Goal: Communication & Community: Share content

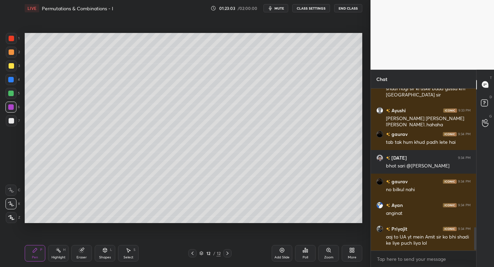
scroll to position [983, 0]
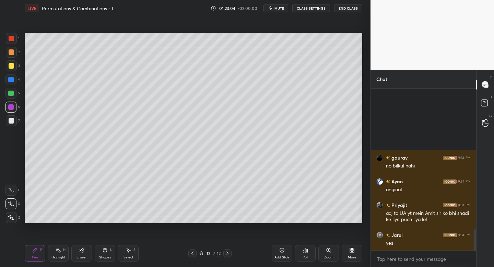
click at [354, 253] on div "More" at bounding box center [352, 253] width 21 height 16
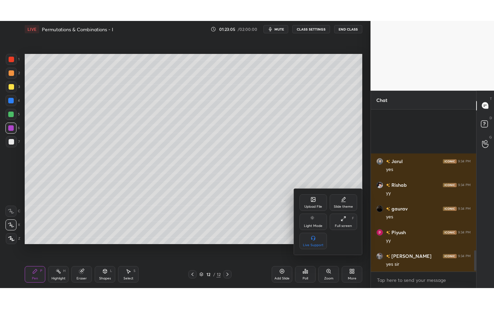
scroll to position [1149, 0]
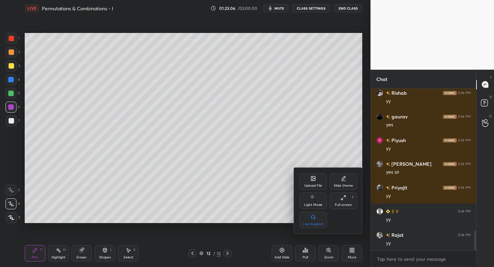
click at [345, 198] on icon at bounding box center [343, 197] width 5 height 5
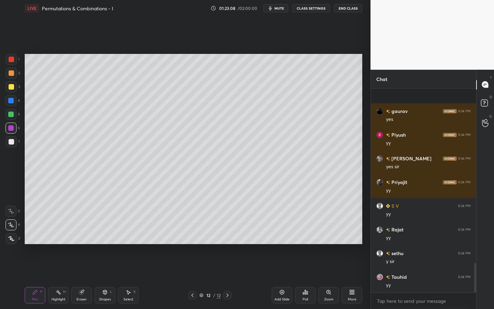
scroll to position [1202, 0]
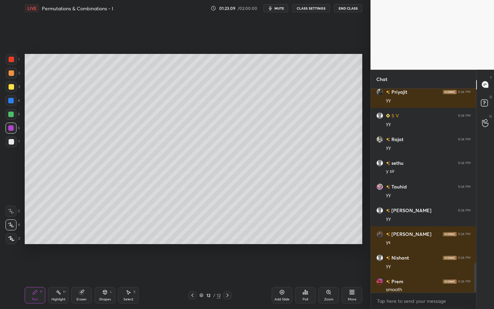
click at [473, 267] on div at bounding box center [474, 191] width 4 height 204
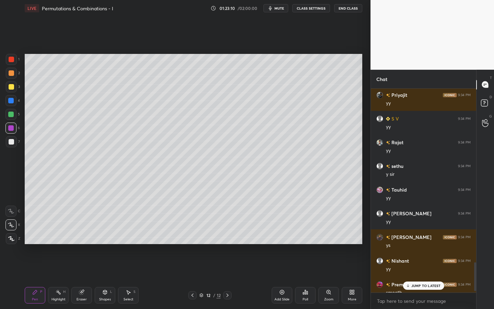
scroll to position [1249, 0]
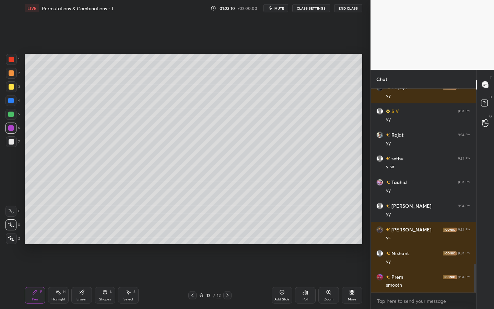
drag, startPoint x: 476, startPoint y: 267, endPoint x: 473, endPoint y: 282, distance: 14.6
click at [474, 267] on div at bounding box center [474, 191] width 4 height 204
click at [13, 97] on div at bounding box center [10, 100] width 11 height 11
click at [11, 87] on div at bounding box center [11, 86] width 5 height 5
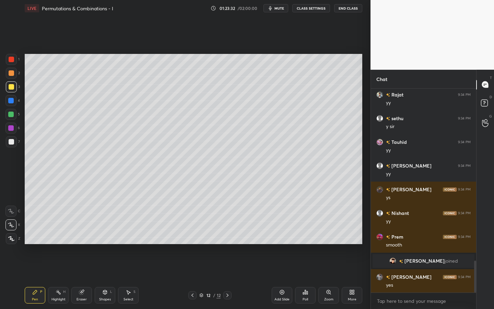
scroll to position [1094, 0]
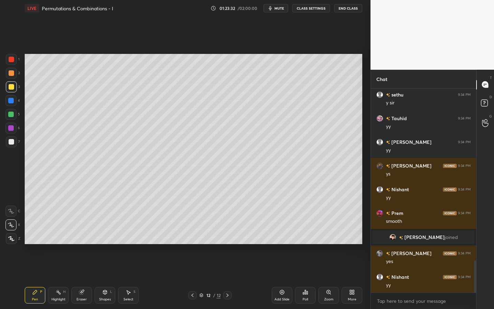
click at [13, 117] on div at bounding box center [10, 114] width 11 height 11
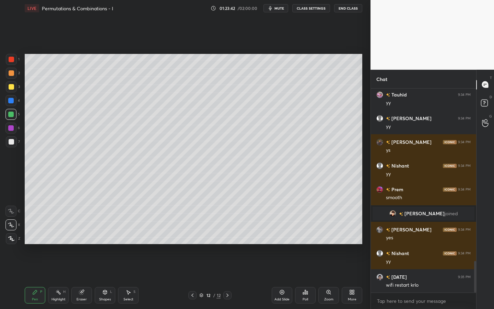
click at [8, 101] on div at bounding box center [10, 100] width 11 height 11
click at [11, 142] on div at bounding box center [11, 141] width 5 height 5
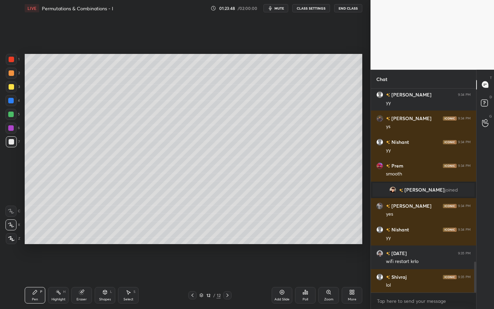
click at [10, 235] on div at bounding box center [11, 238] width 11 height 11
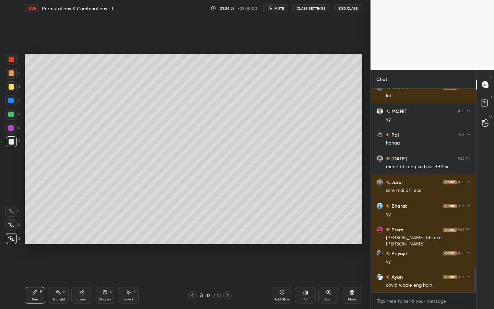
scroll to position [1497, 0]
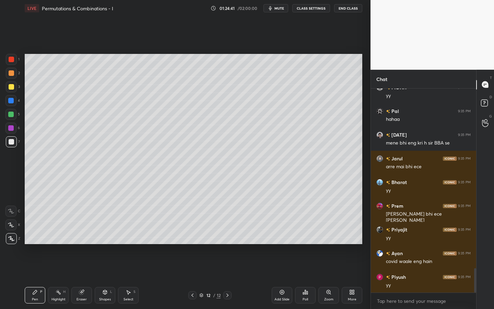
click at [11, 67] on div "1" at bounding box center [13, 61] width 14 height 14
click at [10, 103] on div at bounding box center [10, 100] width 5 height 5
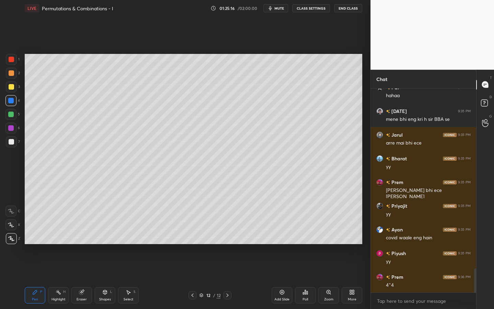
click at [11, 144] on div at bounding box center [11, 141] width 5 height 5
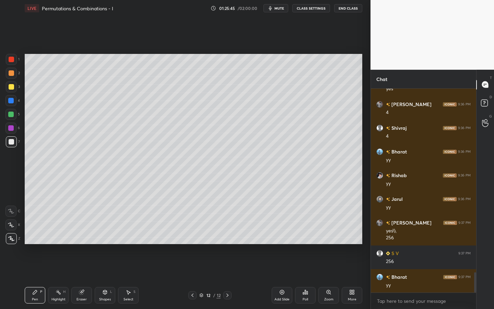
scroll to position [1859, 0]
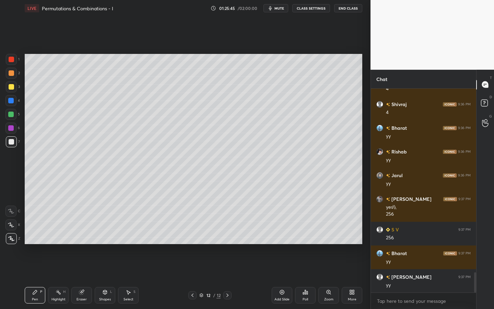
click at [283, 267] on icon at bounding box center [281, 291] width 5 height 5
click at [12, 59] on div at bounding box center [11, 59] width 5 height 5
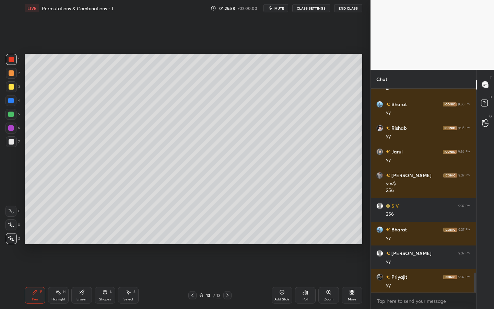
scroll to position [1906, 0]
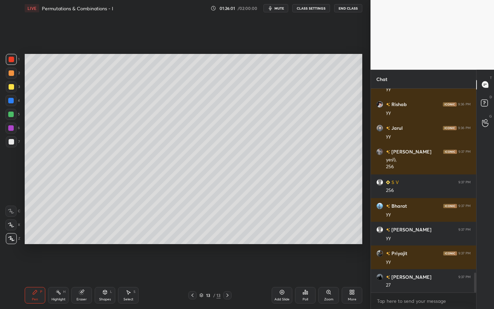
click at [10, 114] on div at bounding box center [10, 114] width 5 height 5
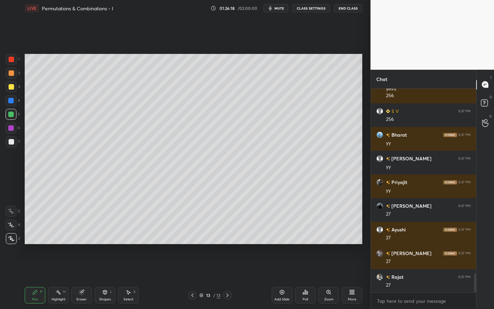
scroll to position [2001, 0]
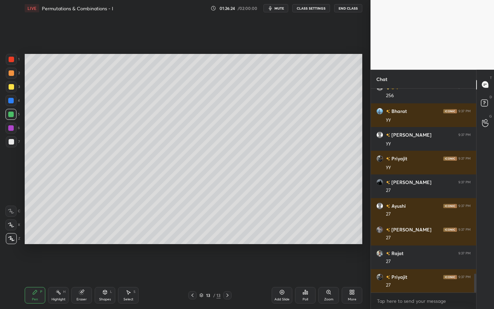
click at [12, 77] on div at bounding box center [11, 73] width 11 height 11
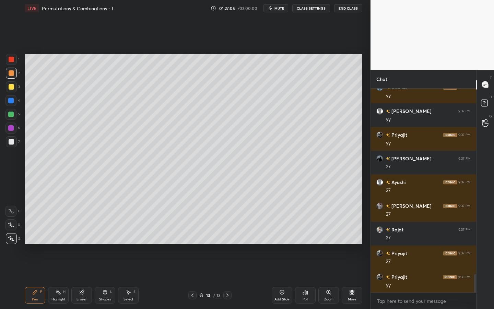
click at [11, 142] on div at bounding box center [11, 141] width 5 height 5
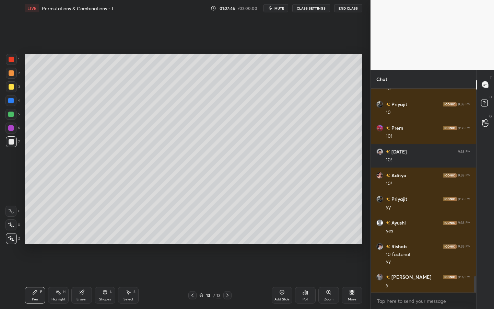
scroll to position [2339, 0]
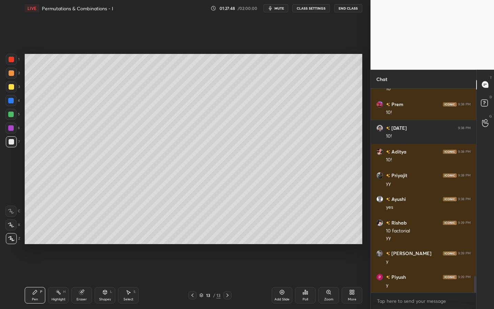
click at [281, 267] on icon at bounding box center [281, 291] width 5 height 5
click at [11, 56] on div at bounding box center [11, 59] width 11 height 11
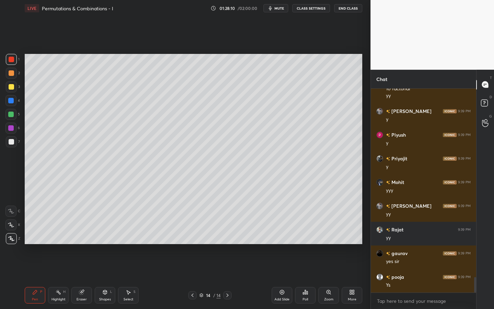
scroll to position [2505, 0]
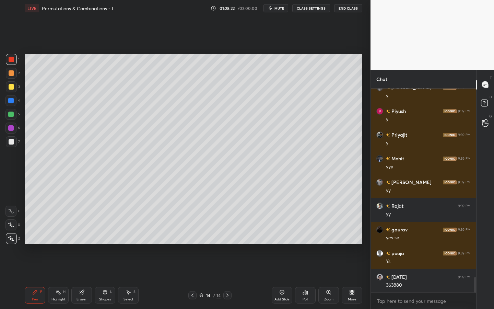
click at [10, 116] on div at bounding box center [10, 114] width 5 height 5
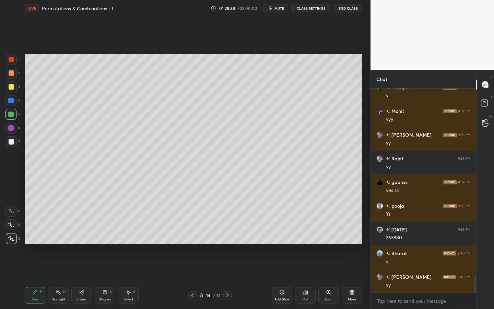
click at [14, 129] on div at bounding box center [10, 127] width 11 height 11
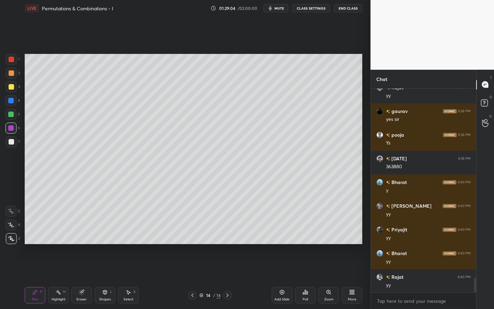
scroll to position [2647, 0]
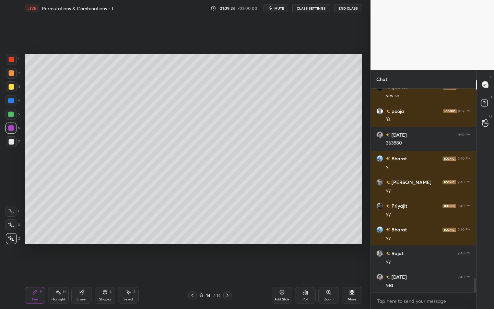
click at [13, 74] on div at bounding box center [11, 72] width 5 height 5
click at [110, 267] on div "L" at bounding box center [111, 291] width 2 height 3
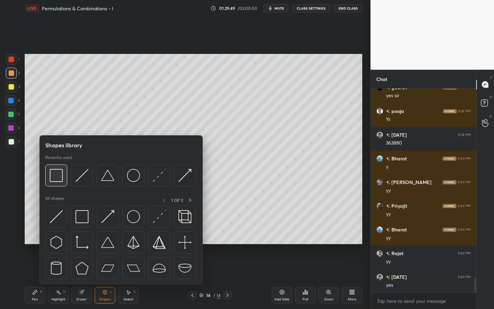
click at [59, 178] on img at bounding box center [56, 175] width 13 height 13
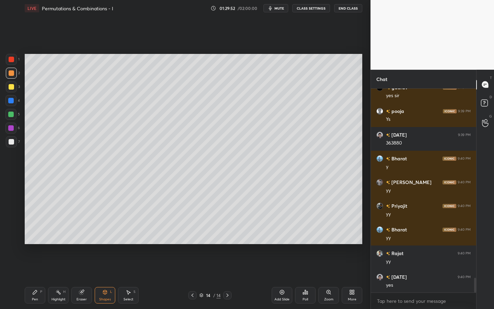
click at [258, 237] on div "Setting up your live class Poll for secs No correct answer Start poll" at bounding box center [193, 148] width 343 height 265
click at [33, 267] on div "Pen P" at bounding box center [35, 295] width 21 height 16
click at [13, 138] on div at bounding box center [11, 141] width 11 height 11
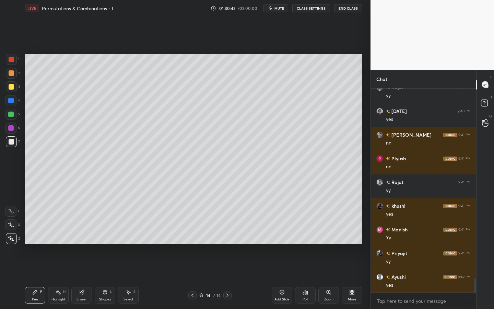
scroll to position [2842, 0]
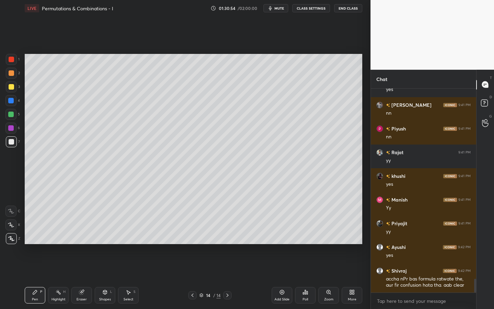
click at [13, 114] on div at bounding box center [10, 114] width 5 height 5
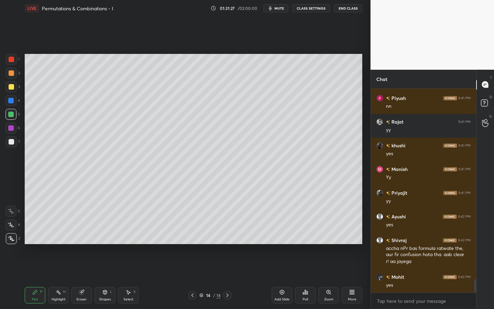
scroll to position [2903, 0]
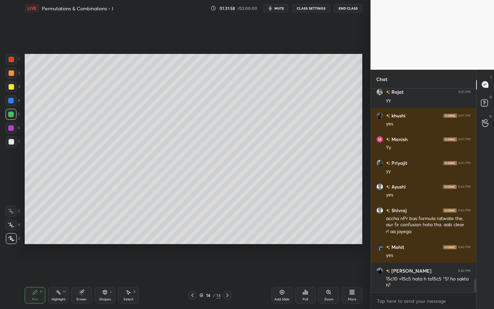
click at [10, 99] on div at bounding box center [10, 100] width 5 height 5
click at [12, 73] on div at bounding box center [11, 72] width 5 height 5
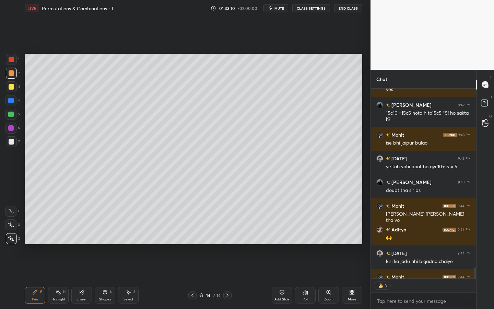
scroll to position [3106, 0]
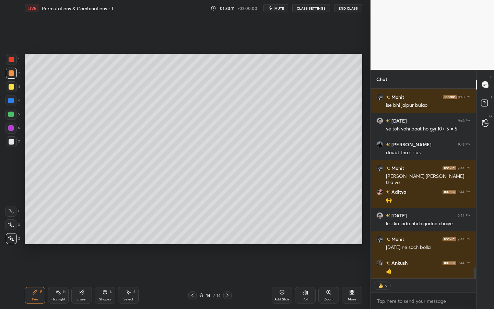
click at [284, 267] on icon at bounding box center [281, 291] width 5 height 5
click at [14, 58] on div at bounding box center [11, 59] width 5 height 5
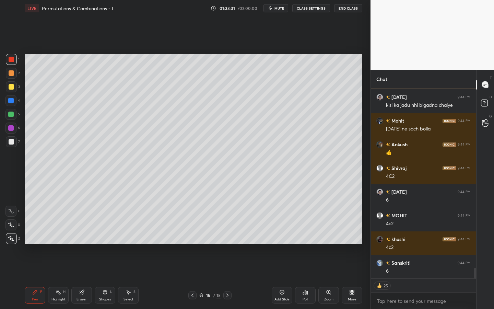
scroll to position [3248, 0]
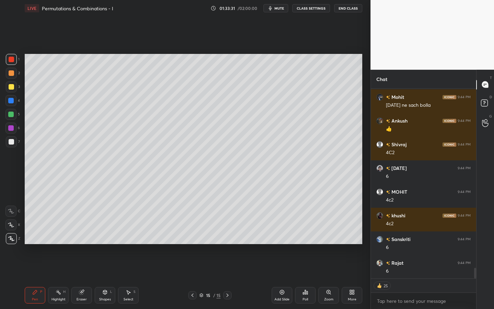
click at [9, 99] on div at bounding box center [10, 100] width 5 height 5
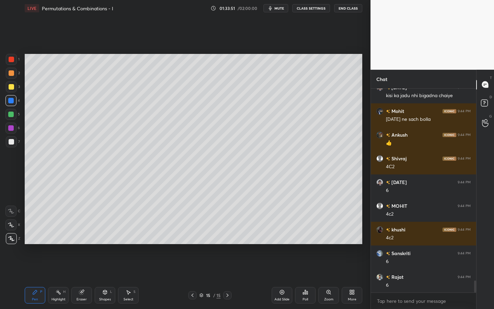
scroll to position [3258, 0]
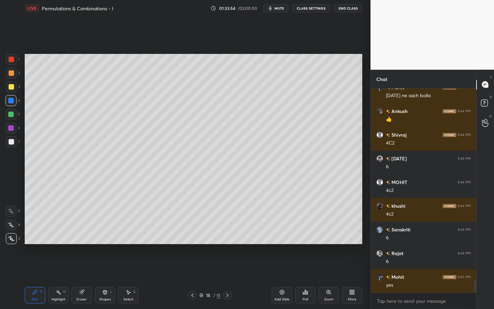
click at [11, 113] on div at bounding box center [10, 114] width 5 height 5
click at [10, 121] on div "5" at bounding box center [12, 116] width 14 height 14
click at [11, 75] on div at bounding box center [11, 72] width 5 height 5
click at [9, 114] on div at bounding box center [10, 114] width 5 height 5
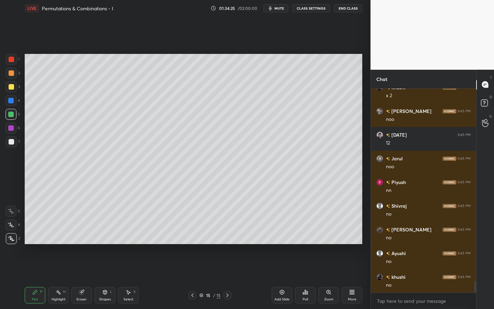
scroll to position [3495, 0]
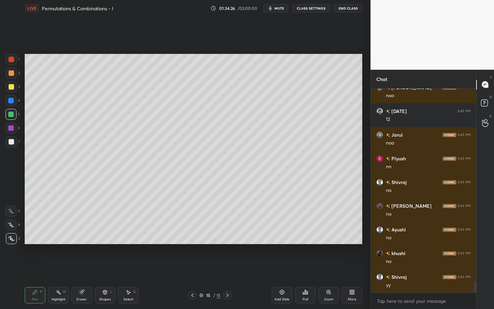
click at [350, 267] on icon at bounding box center [351, 293] width 2 height 2
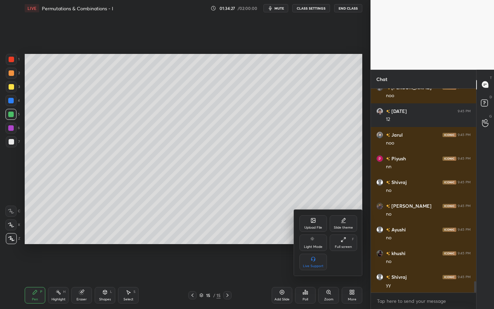
click at [345, 225] on div "Slide theme" at bounding box center [343, 223] width 27 height 16
click at [342, 262] on div "Dark Ruled" at bounding box center [343, 262] width 27 height 16
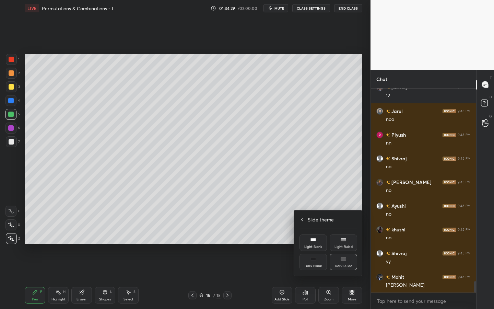
click at [314, 198] on div at bounding box center [247, 154] width 494 height 309
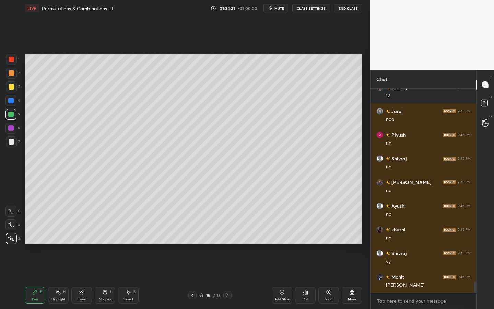
click at [283, 267] on icon at bounding box center [281, 291] width 5 height 5
click at [11, 60] on div at bounding box center [11, 59] width 5 height 5
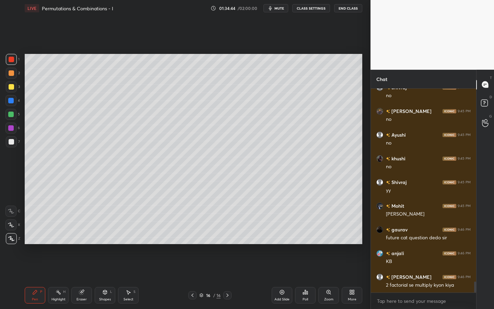
scroll to position [3613, 0]
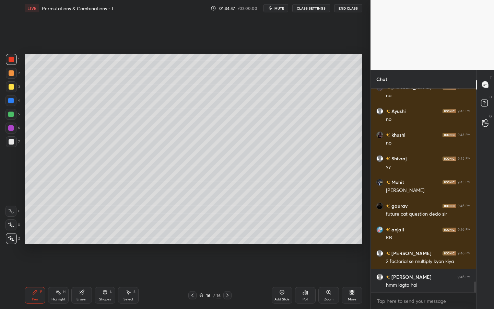
click at [192, 267] on icon at bounding box center [192, 294] width 2 height 3
click at [228, 267] on icon at bounding box center [227, 294] width 5 height 5
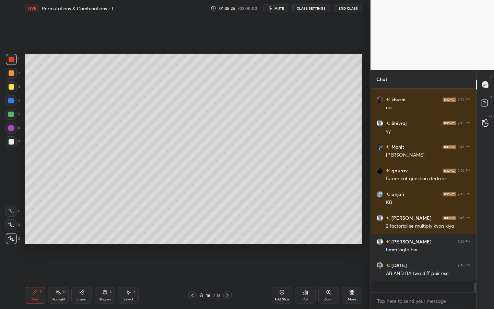
scroll to position [3637, 0]
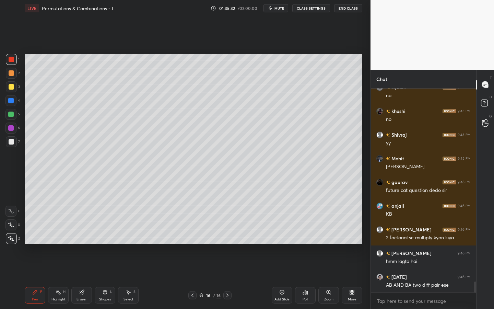
click at [194, 267] on icon at bounding box center [192, 294] width 5 height 5
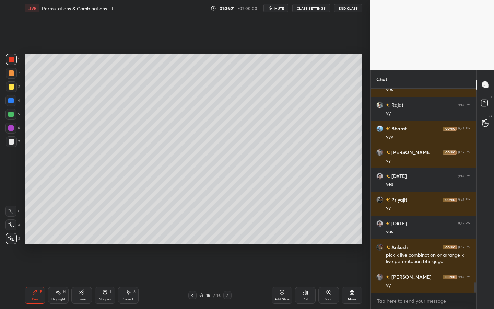
scroll to position [3903, 0]
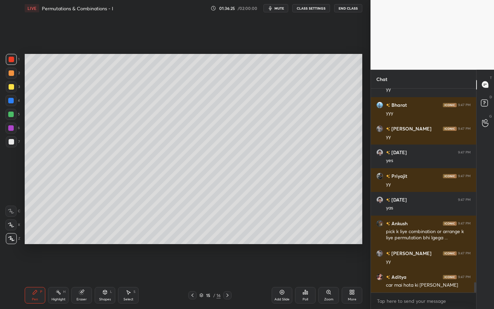
click at [228, 267] on icon at bounding box center [227, 294] width 5 height 5
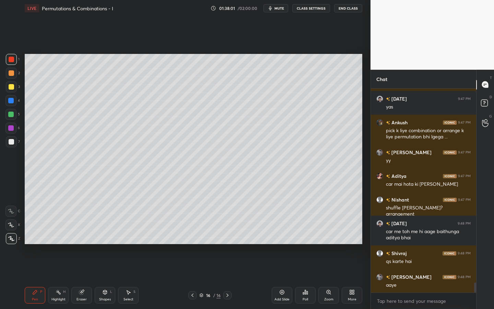
scroll to position [4028, 0]
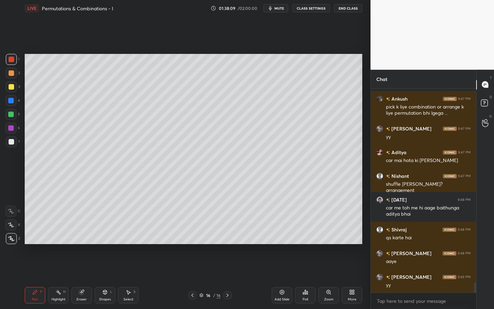
click at [11, 114] on div at bounding box center [10, 114] width 5 height 5
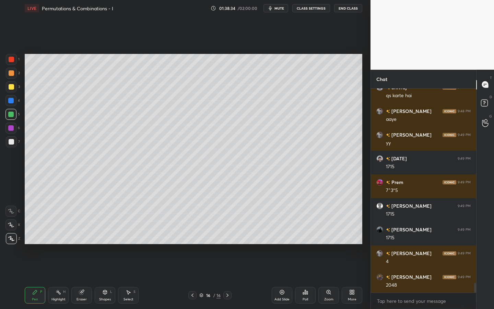
scroll to position [4193, 0]
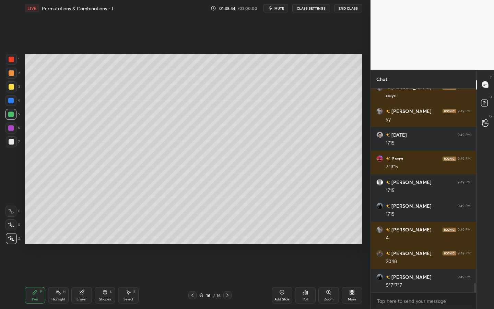
click at [11, 140] on div at bounding box center [11, 141] width 5 height 5
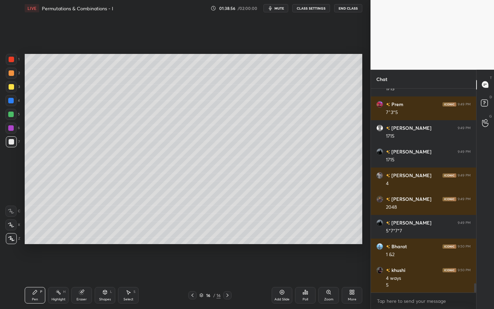
scroll to position [4271, 0]
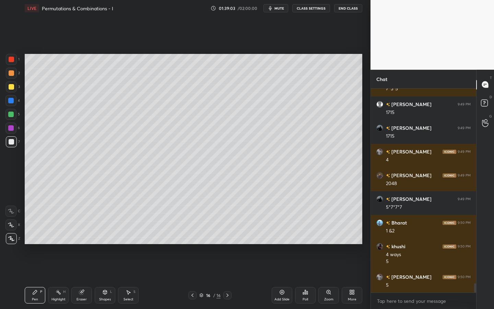
click at [8, 106] on div at bounding box center [10, 100] width 11 height 11
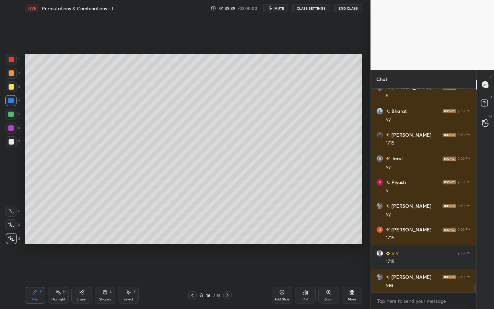
scroll to position [4484, 0]
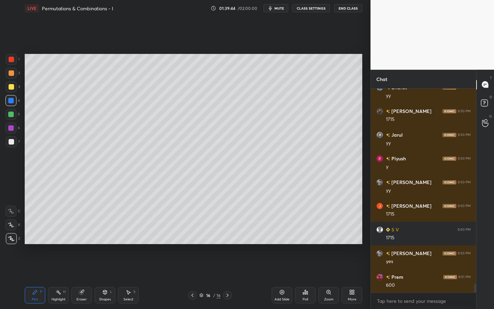
click at [10, 139] on div at bounding box center [11, 141] width 11 height 11
click at [10, 90] on div at bounding box center [11, 86] width 11 height 11
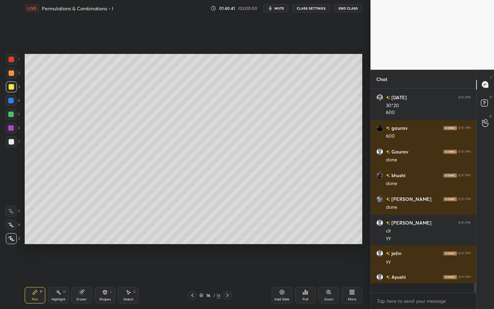
scroll to position [4042, 0]
click at [283, 267] on icon at bounding box center [281, 291] width 5 height 5
click at [9, 227] on div at bounding box center [10, 224] width 11 height 11
click at [12, 60] on div at bounding box center [11, 59] width 5 height 5
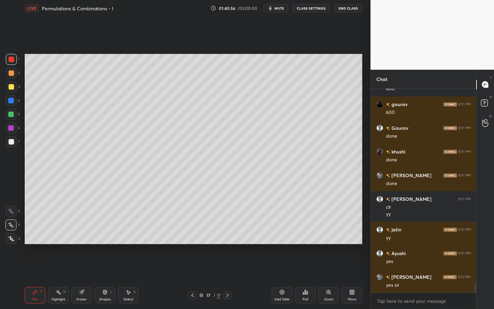
click at [13, 102] on div at bounding box center [10, 100] width 5 height 5
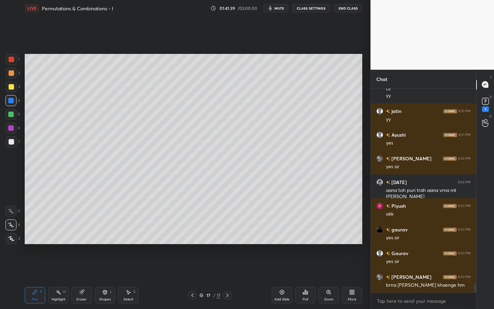
scroll to position [4214, 0]
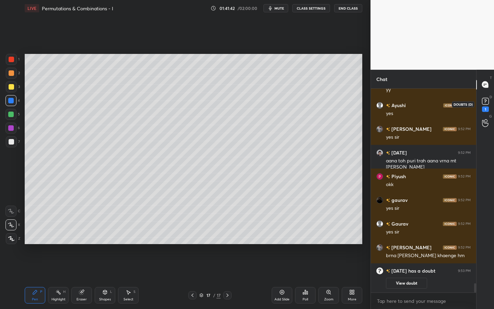
click at [488, 103] on rect at bounding box center [485, 101] width 7 height 7
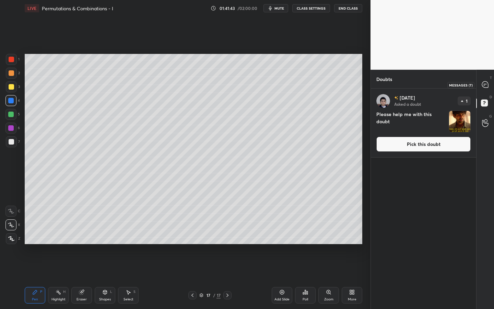
click at [484, 84] on icon at bounding box center [485, 84] width 7 height 7
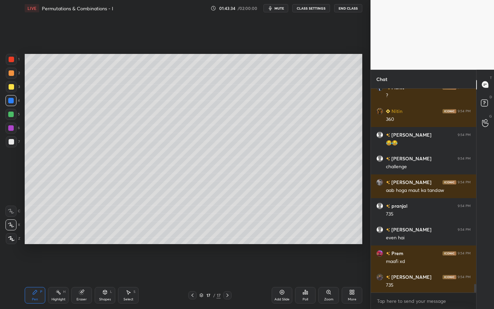
scroll to position [4729, 0]
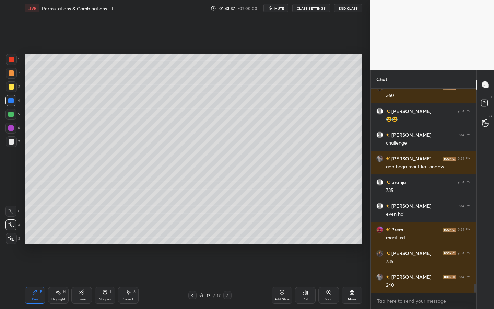
click at [10, 86] on div at bounding box center [11, 86] width 5 height 5
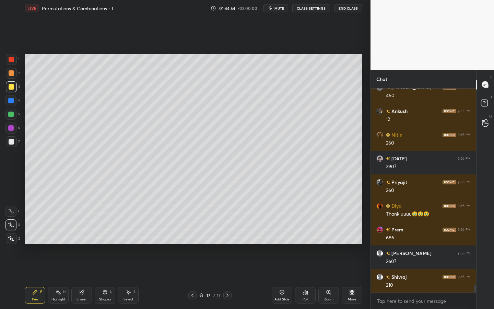
scroll to position [5398, 0]
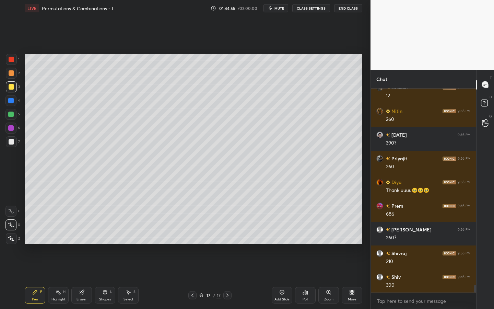
click at [11, 142] on div at bounding box center [11, 141] width 5 height 5
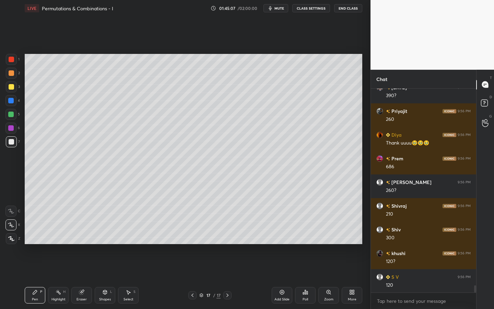
scroll to position [5469, 0]
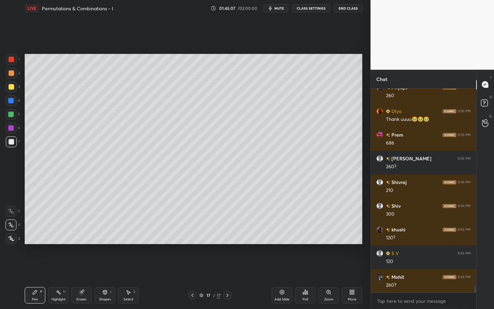
drag, startPoint x: 11, startPoint y: 114, endPoint x: 17, endPoint y: 115, distance: 6.3
click at [11, 114] on div at bounding box center [10, 114] width 5 height 5
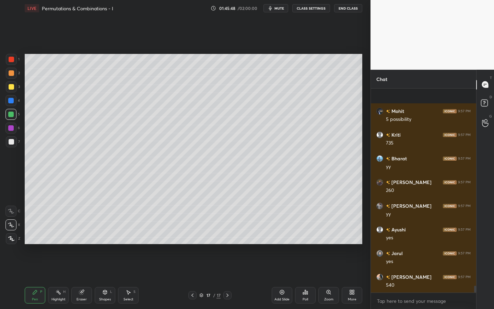
scroll to position [5777, 0]
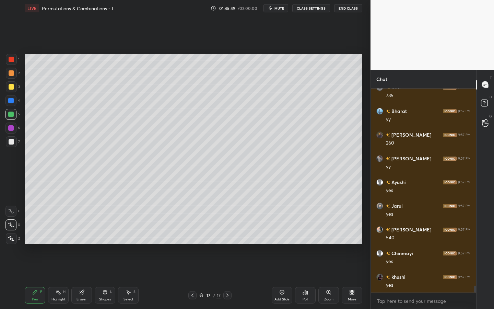
click at [11, 90] on div at bounding box center [11, 86] width 11 height 11
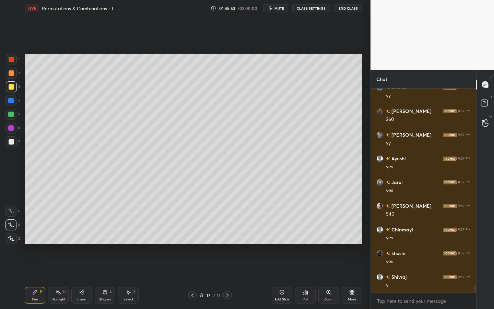
click at [10, 115] on div at bounding box center [10, 114] width 5 height 5
click at [11, 141] on div at bounding box center [11, 141] width 5 height 5
click at [13, 65] on div at bounding box center [11, 59] width 11 height 11
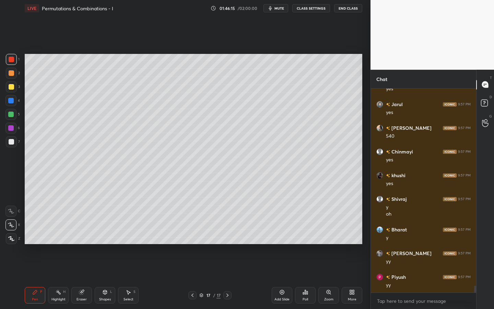
scroll to position [5902, 0]
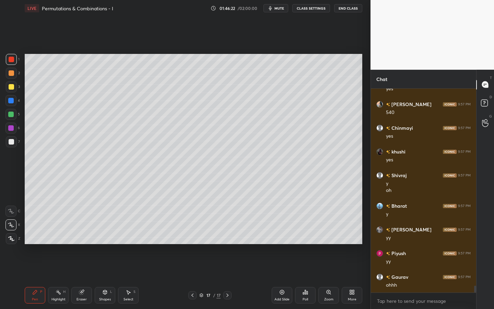
drag, startPoint x: 10, startPoint y: 130, endPoint x: 21, endPoint y: 155, distance: 27.8
click at [10, 130] on div at bounding box center [10, 127] width 5 height 5
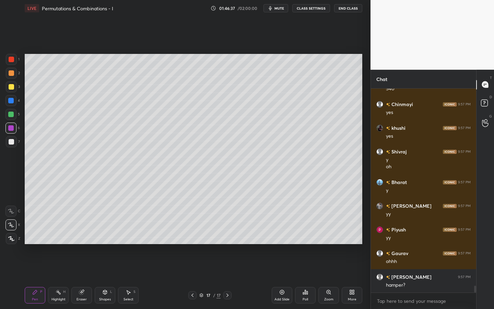
click at [10, 101] on div at bounding box center [10, 100] width 5 height 5
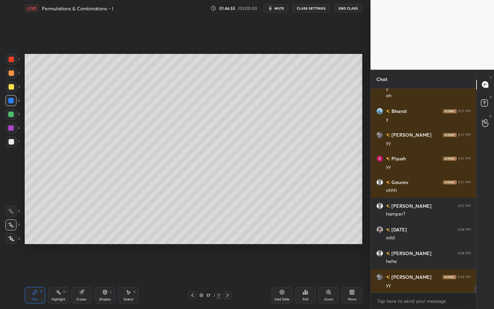
scroll to position [6020, 0]
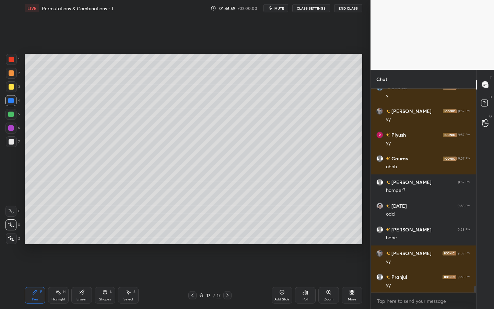
click at [11, 141] on div at bounding box center [11, 141] width 5 height 5
drag, startPoint x: 12, startPoint y: 60, endPoint x: 19, endPoint y: 78, distance: 18.7
click at [12, 61] on div at bounding box center [11, 59] width 5 height 5
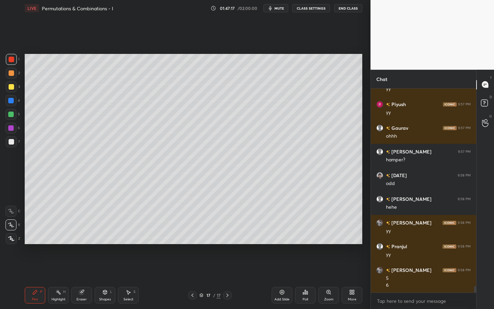
scroll to position [6067, 0]
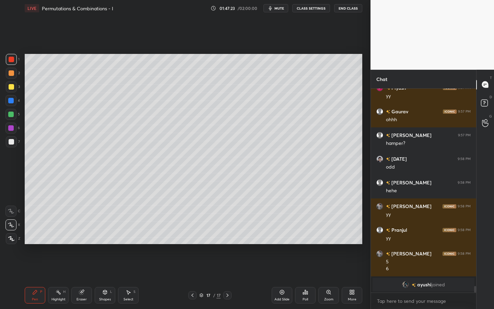
click at [60, 267] on div "Highlight H" at bounding box center [58, 295] width 21 height 16
click at [30, 267] on div "Pen P" at bounding box center [35, 295] width 21 height 16
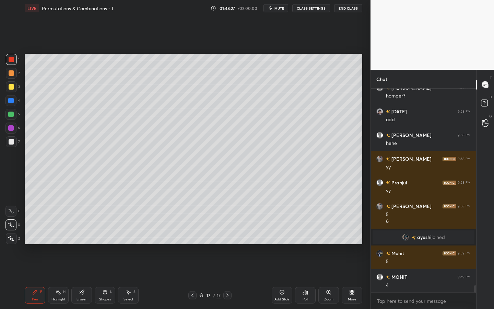
scroll to position [5586, 0]
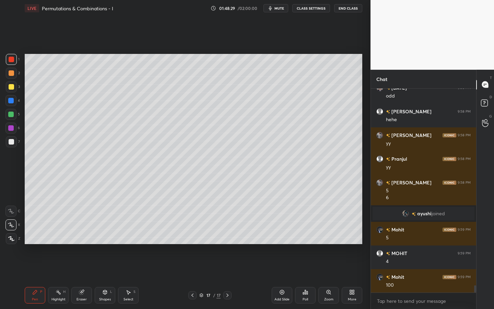
click at [62, 267] on div "Highlight H" at bounding box center [58, 295] width 21 height 16
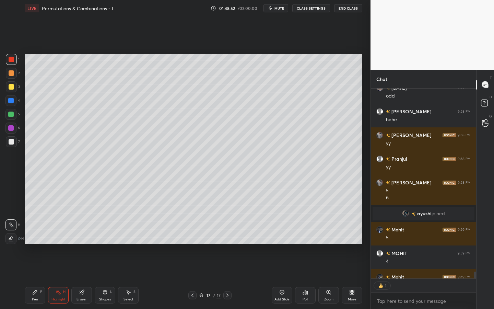
scroll to position [2, 2]
click at [35, 267] on icon at bounding box center [34, 291] width 5 height 5
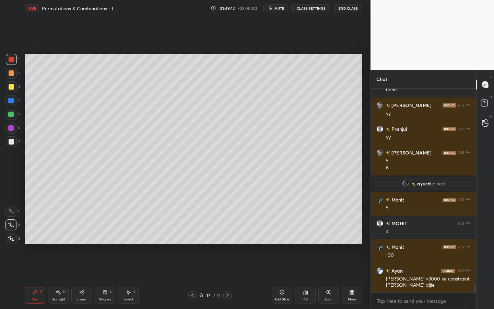
scroll to position [5622, 0]
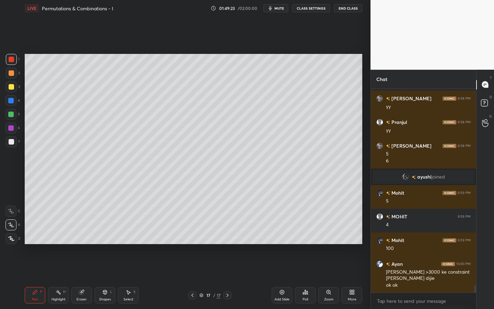
click at [14, 142] on div at bounding box center [11, 141] width 11 height 11
click at [7, 114] on div at bounding box center [10, 114] width 11 height 11
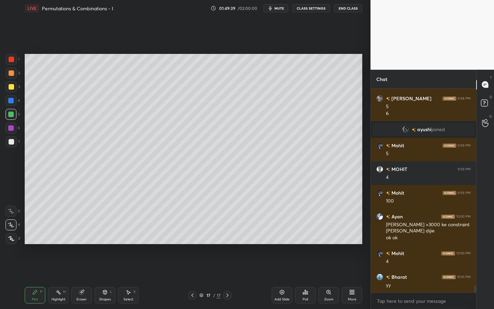
scroll to position [5693, 0]
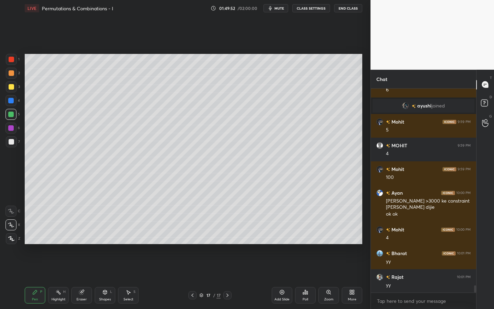
click at [14, 102] on div at bounding box center [10, 100] width 11 height 11
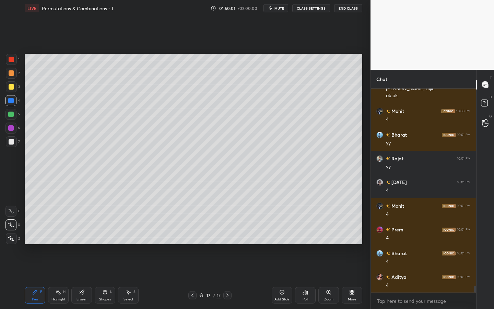
scroll to position [5836, 0]
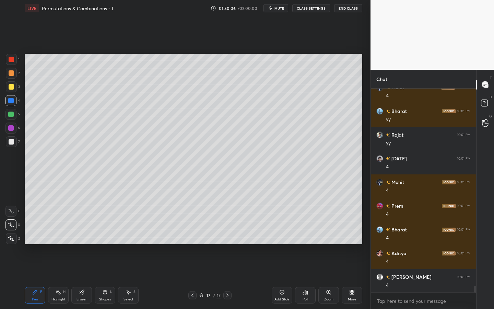
drag, startPoint x: 11, startPoint y: 59, endPoint x: 23, endPoint y: 90, distance: 33.5
click at [11, 59] on div at bounding box center [11, 59] width 5 height 5
click at [122, 245] on div "Setting up your live class Poll for secs No correct answer Start poll" at bounding box center [193, 148] width 343 height 265
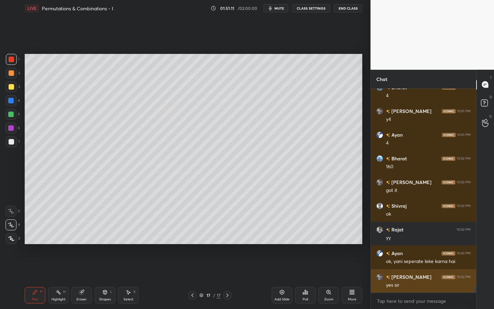
scroll to position [6126, 0]
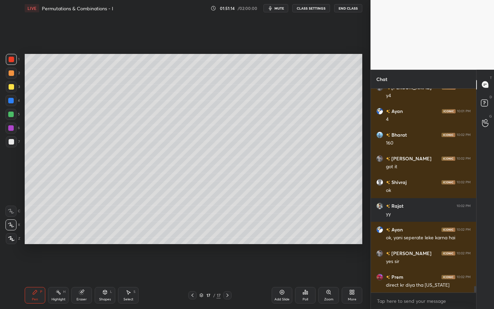
click at [281, 267] on icon at bounding box center [281, 291] width 5 height 5
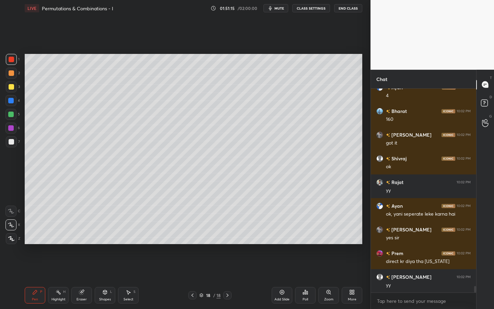
click at [13, 74] on div at bounding box center [11, 72] width 5 height 5
click at [8, 101] on div at bounding box center [10, 100] width 5 height 5
click at [12, 117] on div at bounding box center [10, 114] width 11 height 11
click at [11, 129] on div at bounding box center [10, 127] width 5 height 5
click at [15, 75] on div at bounding box center [11, 73] width 11 height 11
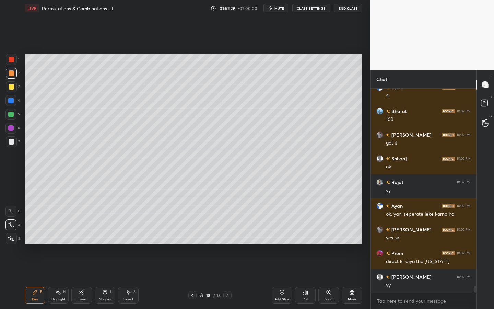
click at [11, 139] on div at bounding box center [11, 141] width 11 height 11
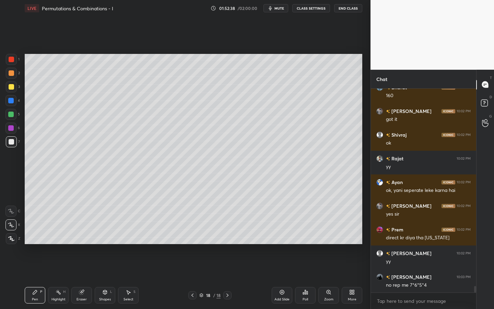
click at [11, 126] on div at bounding box center [10, 127] width 5 height 5
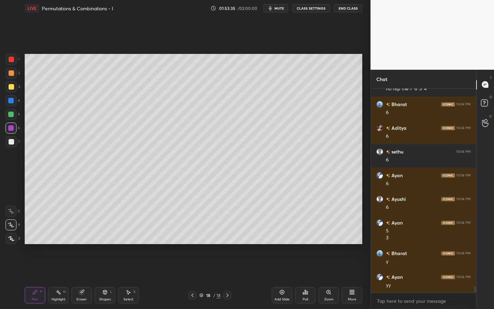
scroll to position [6394, 0]
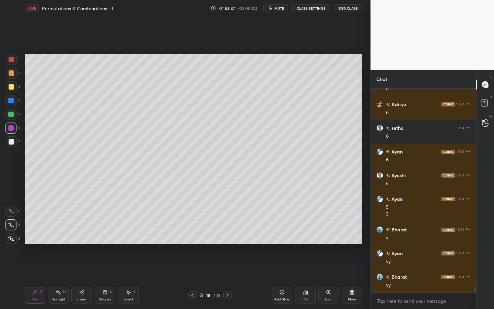
click at [12, 141] on div at bounding box center [11, 141] width 5 height 5
click at [10, 70] on div at bounding box center [11, 73] width 11 height 11
click at [12, 140] on div at bounding box center [11, 141] width 5 height 5
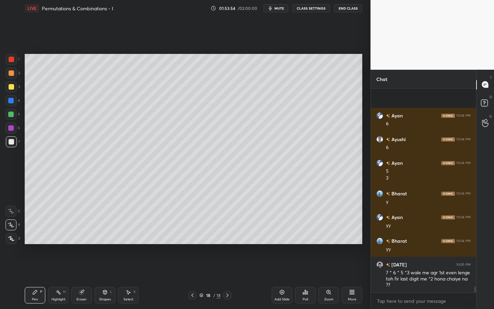
scroll to position [6477, 0]
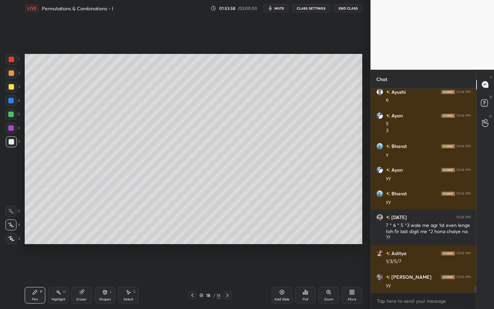
click at [14, 74] on div at bounding box center [11, 72] width 5 height 5
click at [11, 105] on div at bounding box center [10, 100] width 11 height 11
click at [11, 115] on div at bounding box center [10, 114] width 5 height 5
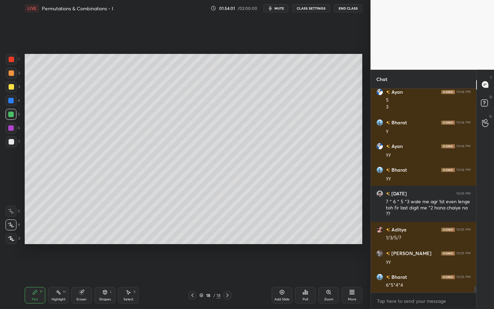
click at [12, 61] on div at bounding box center [11, 59] width 5 height 5
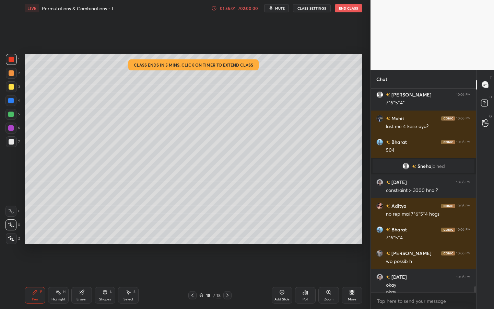
scroll to position [6493, 0]
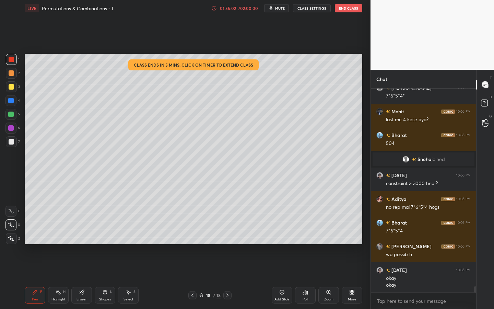
click at [220, 11] on div "01:55:02 / 02:00:00" at bounding box center [234, 7] width 47 height 5
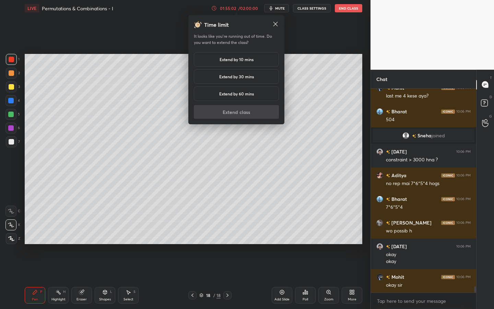
click at [221, 87] on div "Extend by 60 mins" at bounding box center [236, 93] width 85 height 14
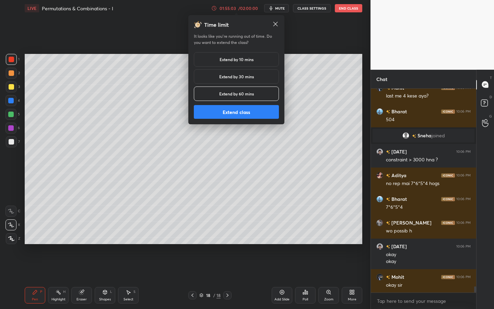
scroll to position [6540, 0]
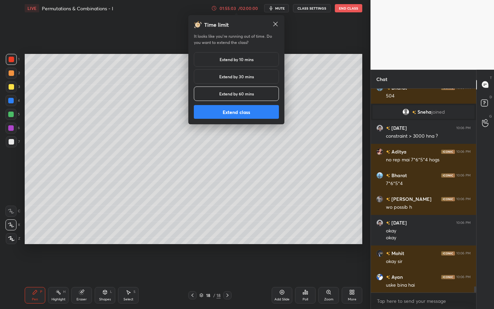
click at [228, 117] on button "Extend class" at bounding box center [236, 112] width 85 height 14
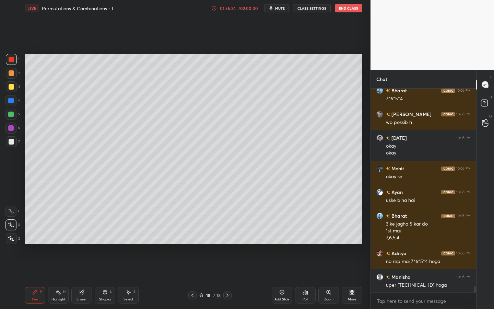
scroll to position [6648, 0]
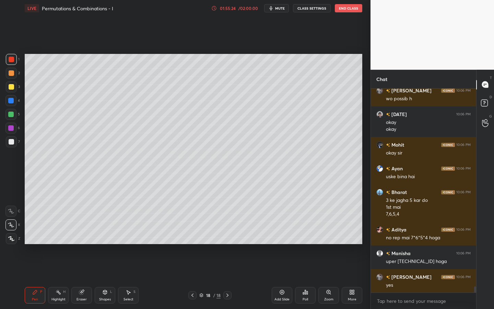
click at [77, 267] on div "Eraser" at bounding box center [81, 295] width 21 height 16
click at [37, 267] on div "Pen P Highlight H Eraser Shapes L Select S 18 / 18 Add Slide Poll Zoom More" at bounding box center [194, 294] width 338 height 27
click at [35, 267] on div "Pen" at bounding box center [35, 298] width 6 height 3
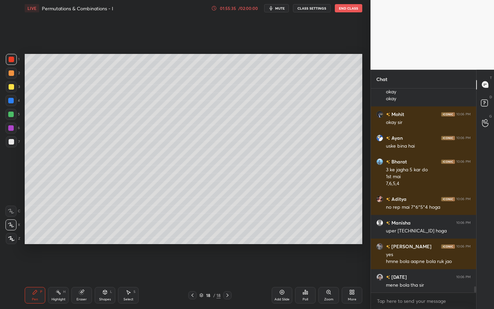
scroll to position [6703, 0]
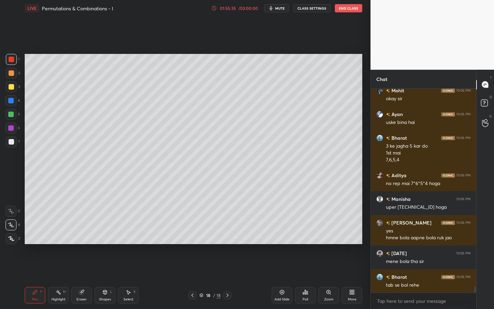
click at [212, 5] on div "LIVE Permutations & Combinations - I 01:55:35 / 02:00:00 mute CLASS SETTINGS En…" at bounding box center [194, 8] width 338 height 16
click at [216, 10] on icon at bounding box center [213, 7] width 5 height 5
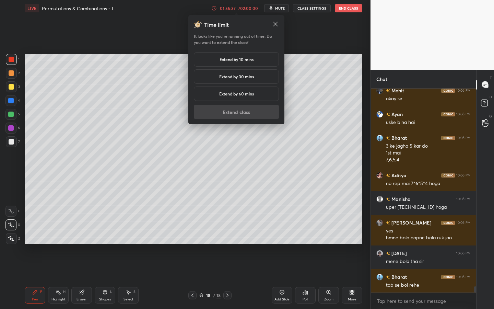
click at [225, 97] on div "Extend by 60 mins" at bounding box center [236, 93] width 85 height 14
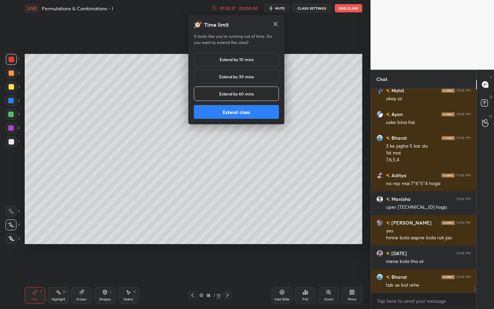
click at [230, 113] on button "Extend class" at bounding box center [236, 112] width 85 height 14
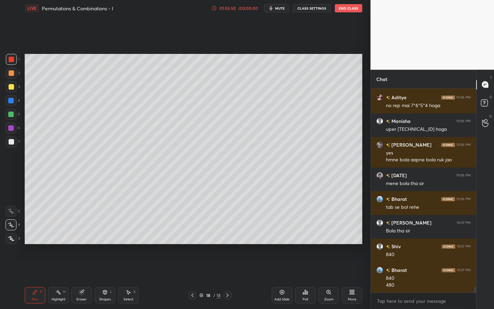
scroll to position [6804, 0]
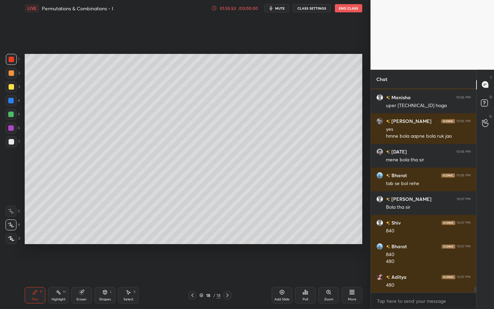
click at [212, 4] on div "LIVE Permutations & Combinations - I 01:55:53 / 02:00:00 mute CLASS SETTINGS En…" at bounding box center [194, 8] width 338 height 16
click at [214, 7] on icon at bounding box center [214, 8] width 4 height 4
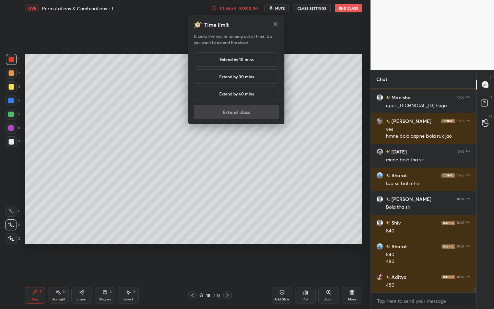
click at [226, 92] on h5 "Extend by 60 mins" at bounding box center [236, 94] width 35 height 6
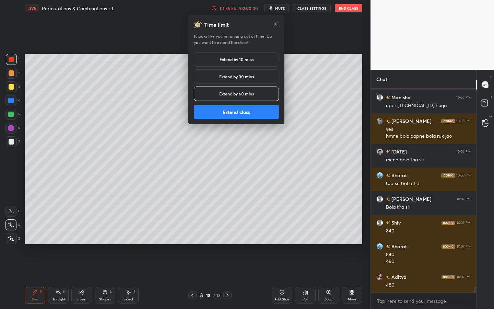
click at [235, 115] on button "Extend class" at bounding box center [236, 112] width 85 height 14
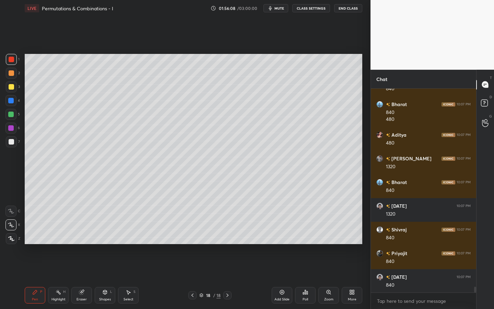
scroll to position [6970, 0]
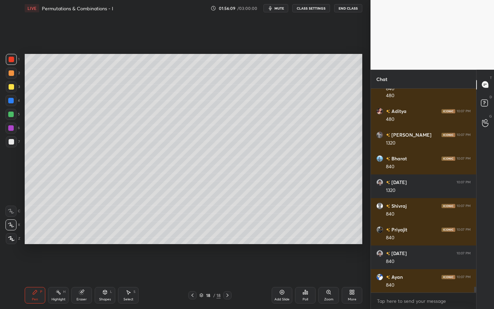
drag, startPoint x: 12, startPoint y: 100, endPoint x: 17, endPoint y: 103, distance: 5.4
click at [12, 100] on div at bounding box center [10, 100] width 5 height 5
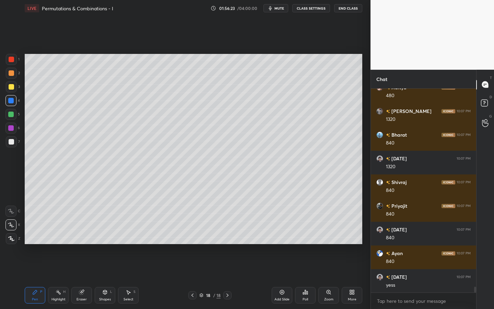
scroll to position [7017, 0]
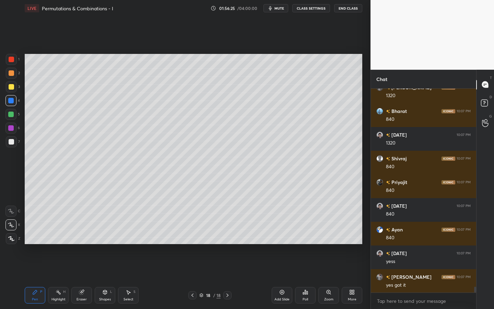
drag, startPoint x: 9, startPoint y: 114, endPoint x: 17, endPoint y: 117, distance: 9.1
click at [9, 114] on div at bounding box center [10, 114] width 5 height 5
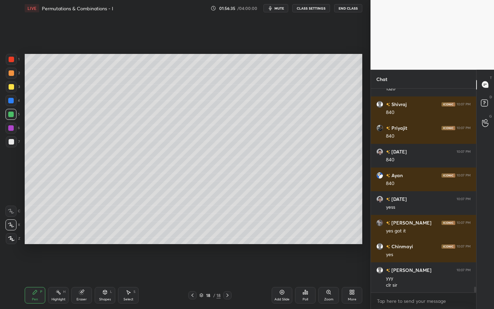
scroll to position [7095, 0]
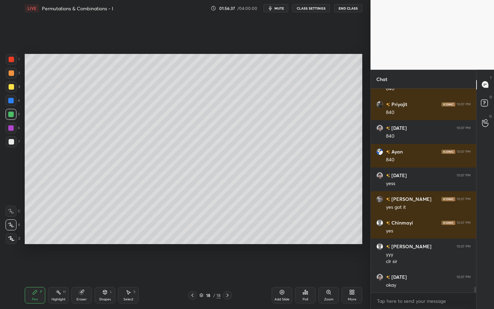
drag, startPoint x: 11, startPoint y: 130, endPoint x: 11, endPoint y: 134, distance: 4.5
click at [11, 130] on div at bounding box center [10, 127] width 5 height 5
drag, startPoint x: 11, startPoint y: 143, endPoint x: 14, endPoint y: 144, distance: 3.8
click at [11, 143] on div at bounding box center [11, 141] width 5 height 5
click at [309, 244] on div "Setting up your live class Poll for secs No correct answer Start poll" at bounding box center [193, 148] width 343 height 265
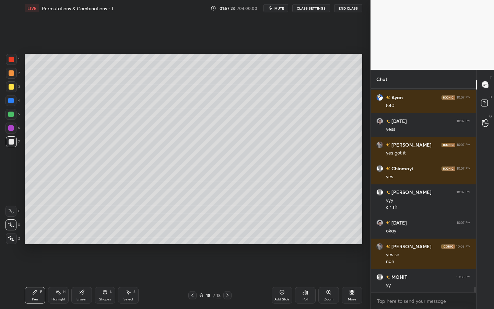
scroll to position [7149, 0]
click at [204, 267] on div "18 / 18" at bounding box center [209, 295] width 21 height 6
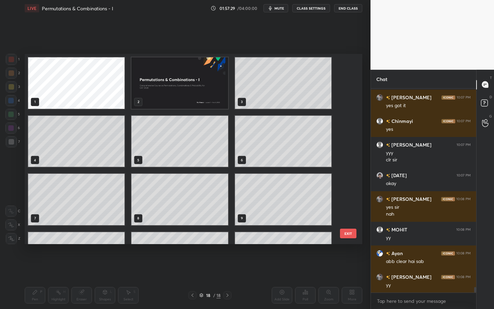
scroll to position [7244, 0]
click at [181, 92] on img "grid" at bounding box center [179, 82] width 96 height 51
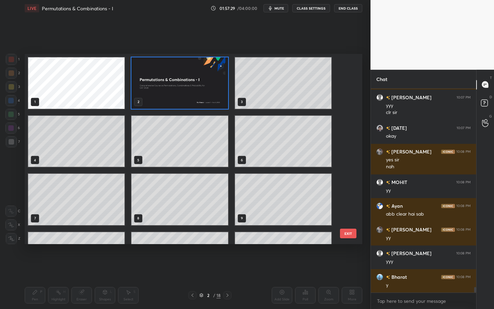
click at [182, 92] on img "grid" at bounding box center [179, 82] width 96 height 51
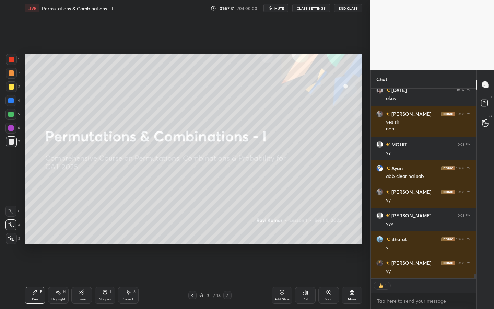
scroll to position [7329, 0]
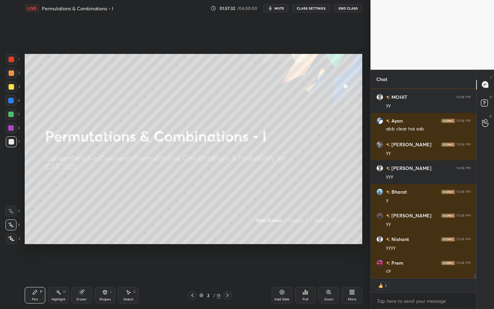
click at [105, 267] on icon at bounding box center [105, 292] width 4 height 4
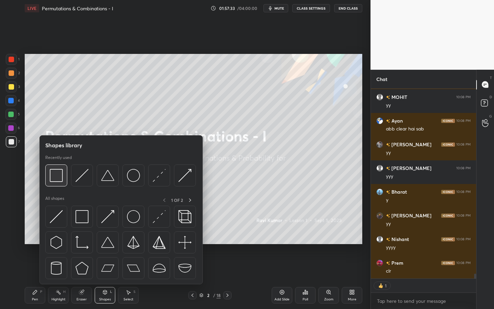
click at [60, 176] on img at bounding box center [56, 175] width 13 height 13
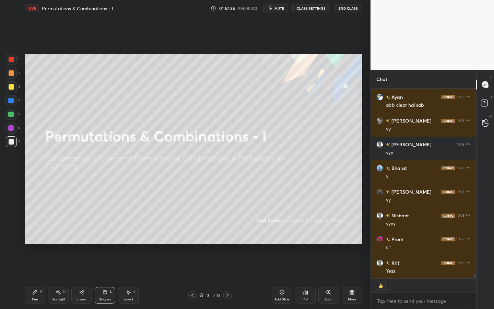
scroll to position [7376, 0]
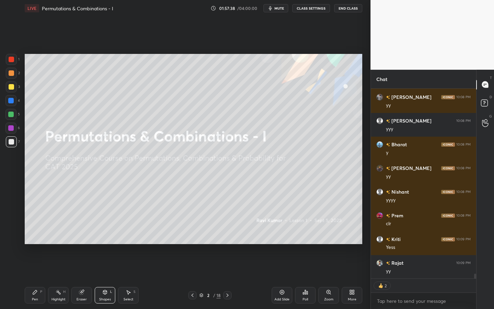
click at [9, 99] on div at bounding box center [10, 100] width 5 height 5
drag, startPoint x: 35, startPoint y: 296, endPoint x: 57, endPoint y: 289, distance: 22.6
click at [35, 267] on div "Pen P" at bounding box center [35, 295] width 21 height 16
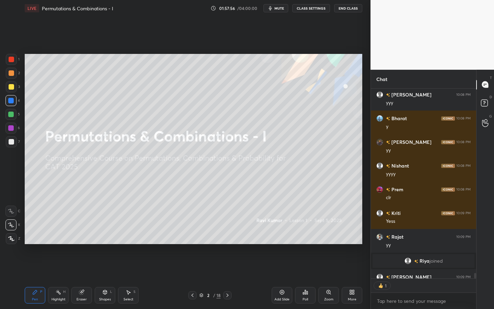
scroll to position [2, 2]
click at [15, 77] on div at bounding box center [11, 73] width 11 height 11
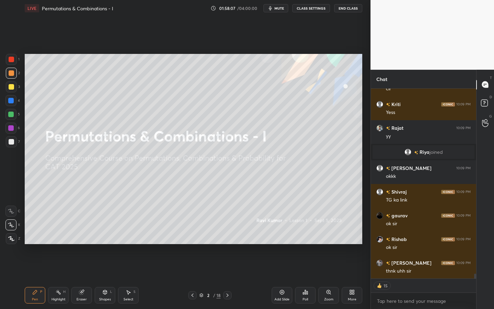
click at [352, 267] on icon at bounding box center [353, 293] width 2 height 2
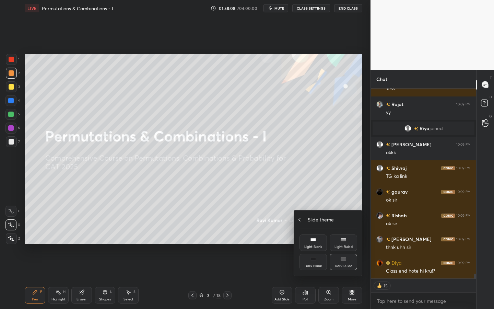
click at [304, 217] on div "Slide theme" at bounding box center [329, 219] width 58 height 7
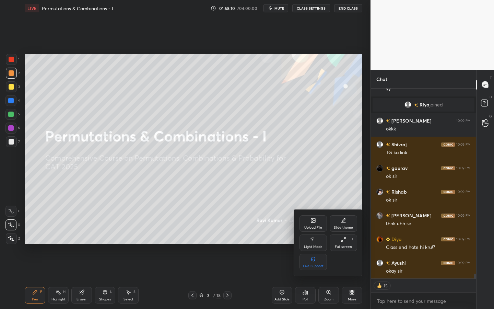
click at [344, 239] on icon at bounding box center [343, 239] width 5 height 5
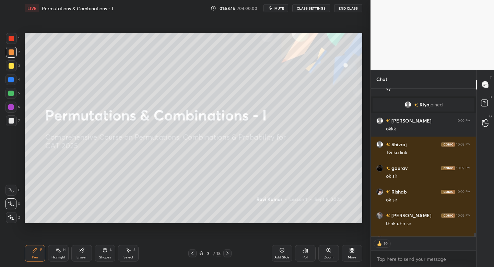
click at [353, 254] on div "More" at bounding box center [352, 253] width 21 height 16
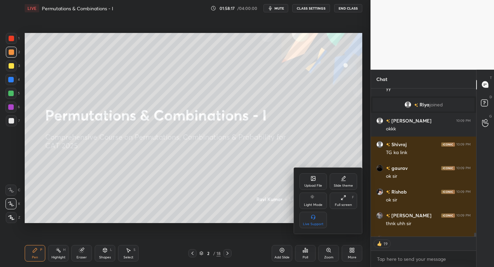
click at [348, 201] on div "Full screen F" at bounding box center [343, 200] width 27 height 16
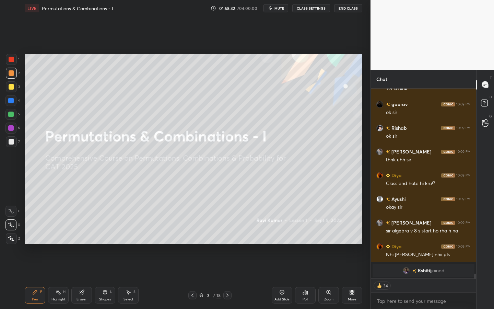
scroll to position [7241, 0]
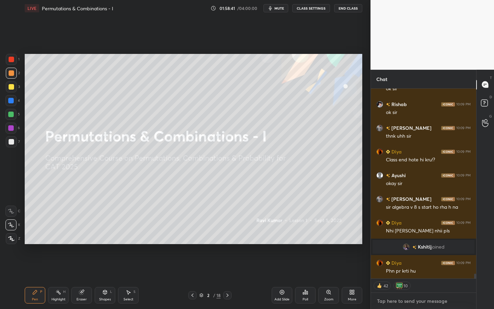
click at [392, 267] on textarea at bounding box center [423, 300] width 94 height 11
click at [391, 267] on textarea at bounding box center [423, 300] width 94 height 11
type textarea "x"
paste textarea "[URL][DOMAIN_NAME]"
type textarea "[URL][DOMAIN_NAME]"
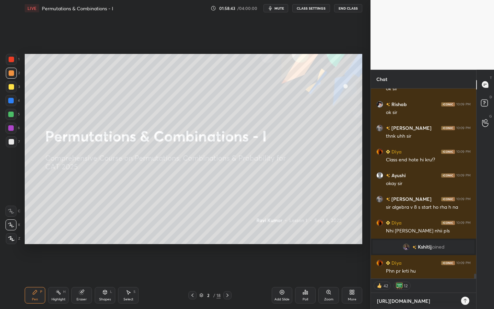
scroll to position [2, 2]
type textarea "x"
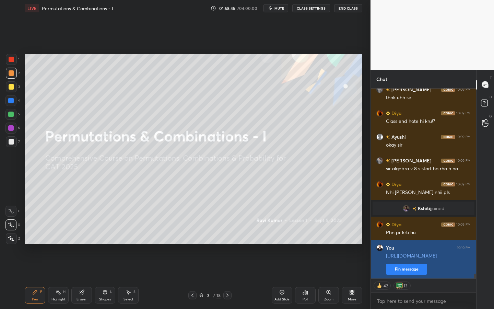
click at [402, 267] on button "Pin message" at bounding box center [406, 269] width 41 height 11
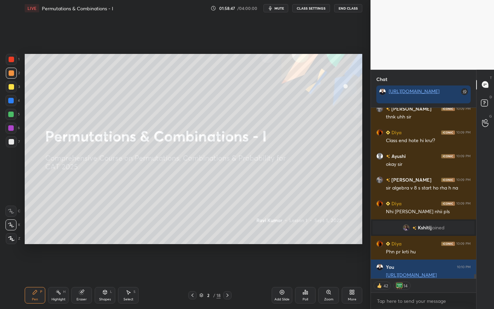
click at [477, 267] on div "T Messages (T) D Doubts (D) G Raise Hand (G)" at bounding box center [485, 189] width 18 height 239
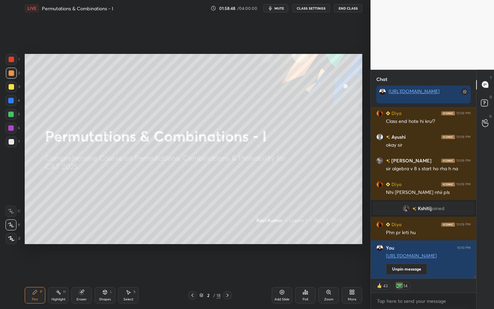
click at [475, 267] on div "[PERSON_NAME] 10:09 PM thnk uhh sir Diya 10:09 PM Class end hote hi kru!? [PERS…" at bounding box center [423, 208] width 105 height 201
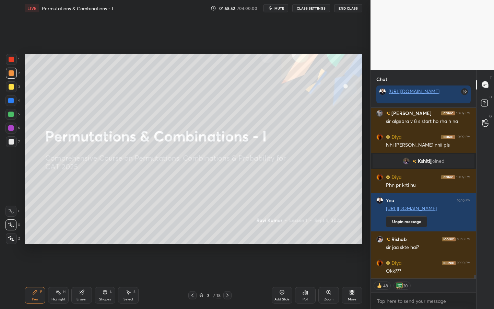
click at [85, 267] on div "Eraser" at bounding box center [82, 298] width 10 height 3
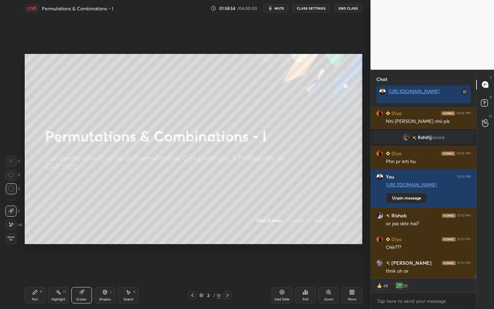
click at [12, 237] on span "Erase all" at bounding box center [11, 238] width 10 height 5
click at [105, 267] on div "Shapes" at bounding box center [105, 298] width 12 height 3
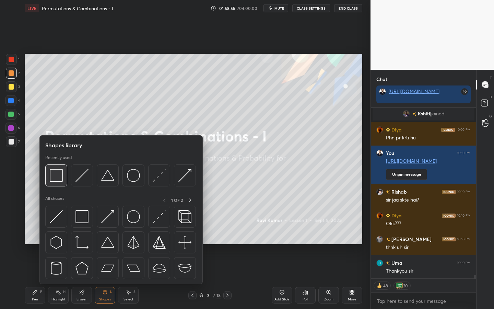
click at [58, 177] on img at bounding box center [56, 175] width 13 height 13
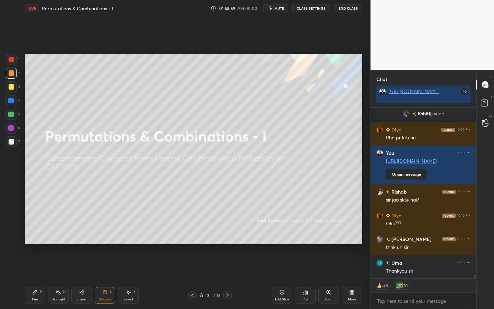
click at [12, 100] on div at bounding box center [10, 100] width 5 height 5
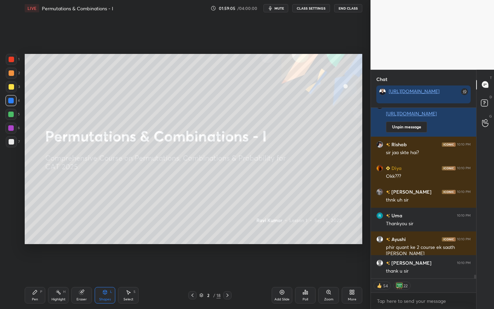
click at [32, 267] on div "Pen P" at bounding box center [35, 295] width 21 height 16
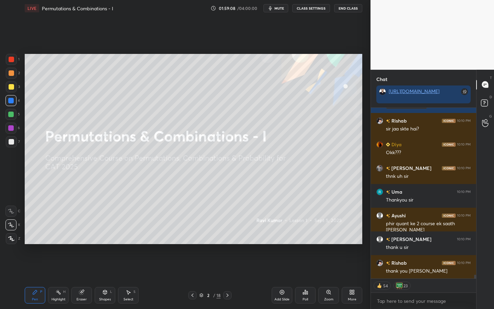
click at [9, 71] on div at bounding box center [11, 72] width 5 height 5
click at [14, 56] on div at bounding box center [11, 59] width 11 height 11
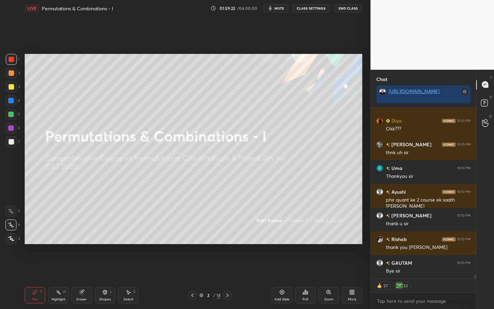
click at [84, 267] on icon at bounding box center [81, 291] width 5 height 5
click at [13, 241] on span "Erase all" at bounding box center [11, 238] width 10 height 5
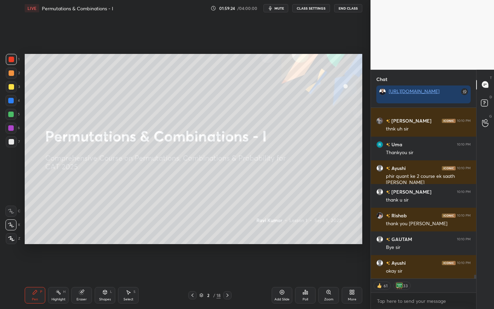
scroll to position [7582, 0]
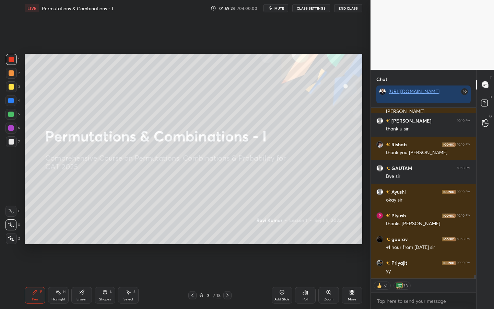
click at [202, 267] on icon at bounding box center [201, 295] width 4 height 4
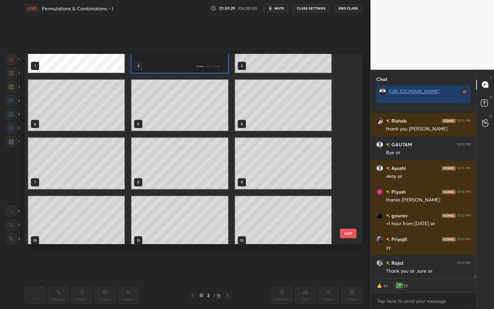
scroll to position [159, 0]
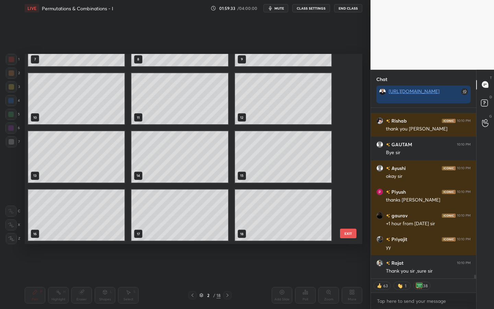
click at [346, 9] on button "End Class" at bounding box center [348, 8] width 28 height 8
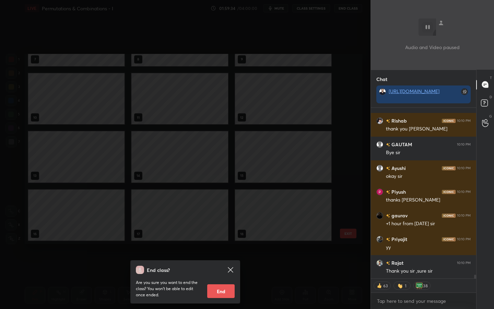
scroll to position [7630, 0]
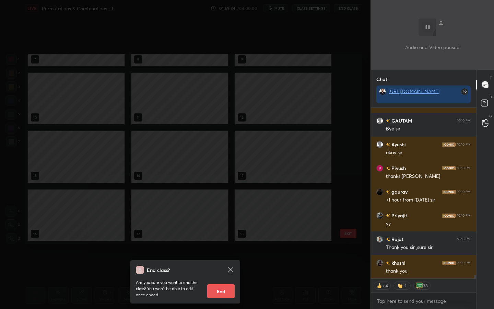
click at [221, 267] on button "End" at bounding box center [220, 291] width 27 height 14
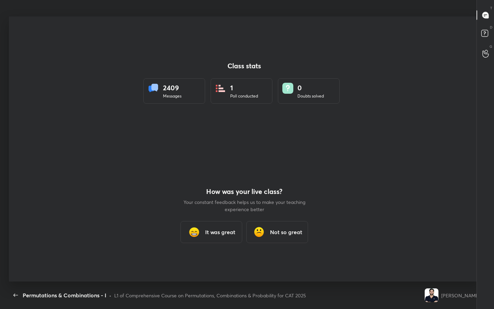
scroll to position [0, 0]
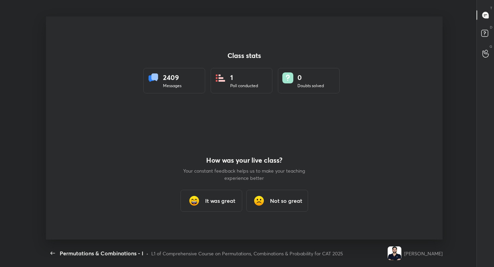
type textarea "x"
